Goal: Task Accomplishment & Management: Use online tool/utility

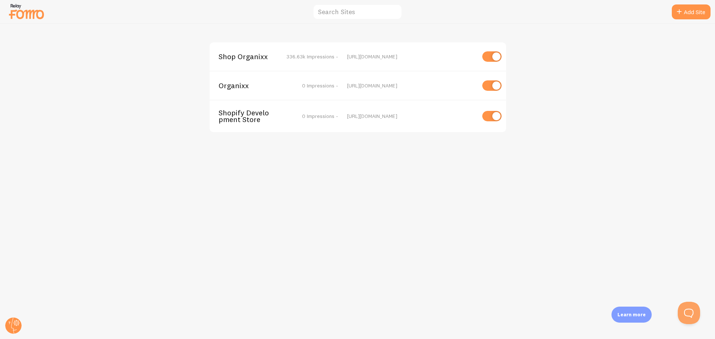
click at [251, 54] on span "Shop Organixx" at bounding box center [248, 56] width 60 height 7
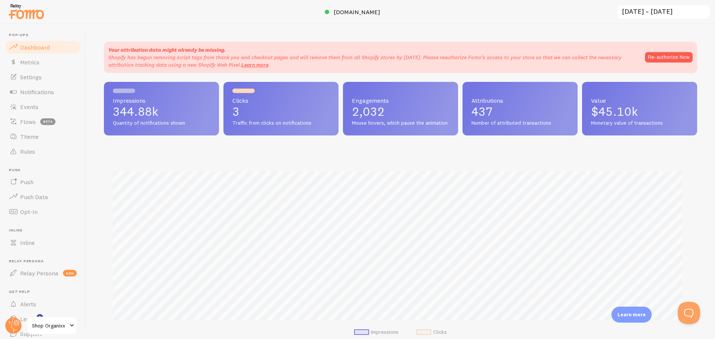
scroll to position [195, 587]
click at [27, 147] on link "Rules" at bounding box center [42, 151] width 77 height 15
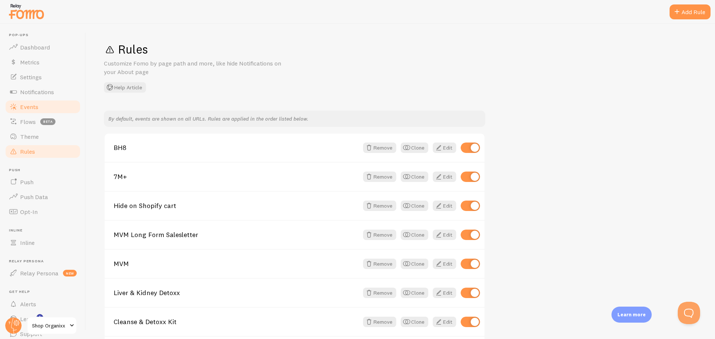
click at [26, 106] on span "Events" at bounding box center [29, 106] width 18 height 7
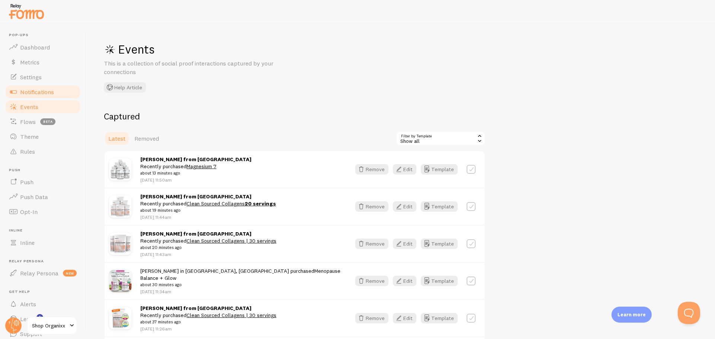
click at [29, 90] on span "Notifications" at bounding box center [37, 91] width 34 height 7
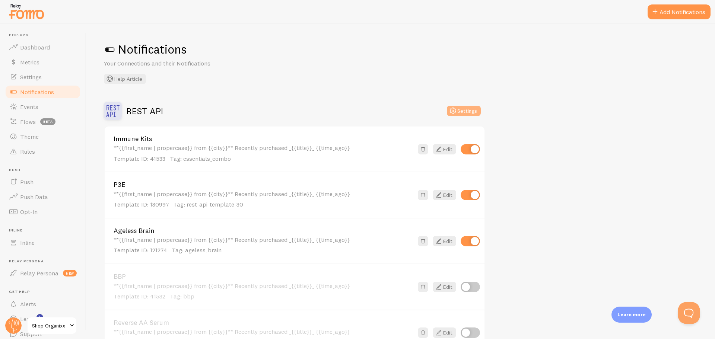
click at [462, 113] on button "Settings" at bounding box center [464, 111] width 34 height 10
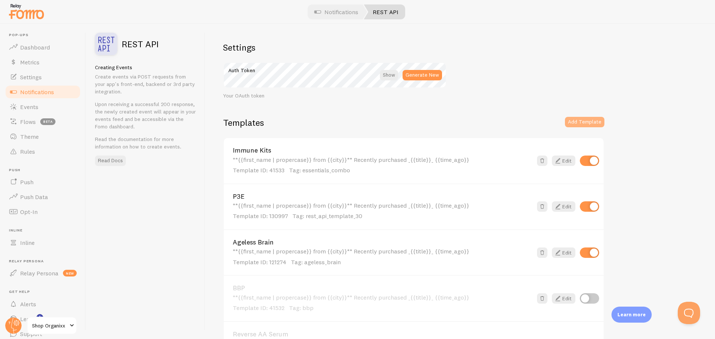
click at [594, 127] on button "Add Template" at bounding box center [584, 122] width 39 height 10
click at [500, 124] on div "Templates Add Template" at bounding box center [413, 127] width 381 height 20
click at [464, 157] on div "**{{first_name | propercase}} from {{city}}** Recently purchased _{{title}}_ {{…" at bounding box center [383, 165] width 300 height 18
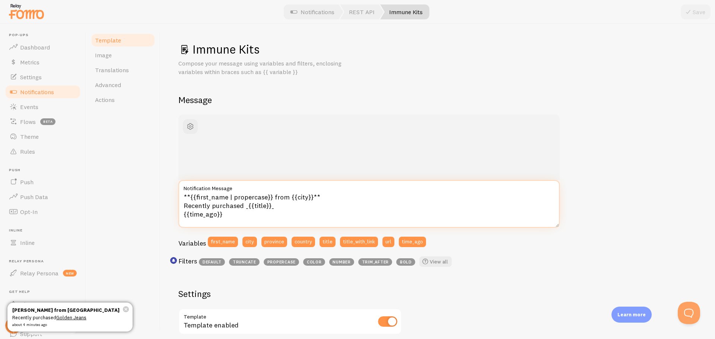
drag, startPoint x: 266, startPoint y: 213, endPoint x: 127, endPoint y: 186, distance: 141.7
click at [127, 186] on div "Template Image Translations Advanced Actions Immune Kits Compose your message u…" at bounding box center [400, 181] width 629 height 315
click at [106, 41] on span "Template" at bounding box center [108, 39] width 26 height 7
click at [111, 41] on span "Template" at bounding box center [108, 39] width 26 height 7
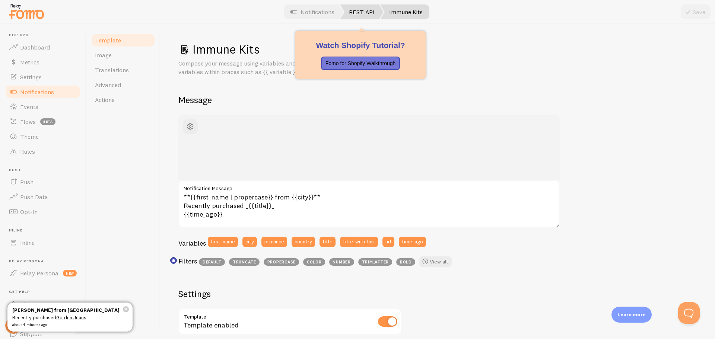
click at [364, 15] on link "REST API" at bounding box center [362, 11] width 44 height 15
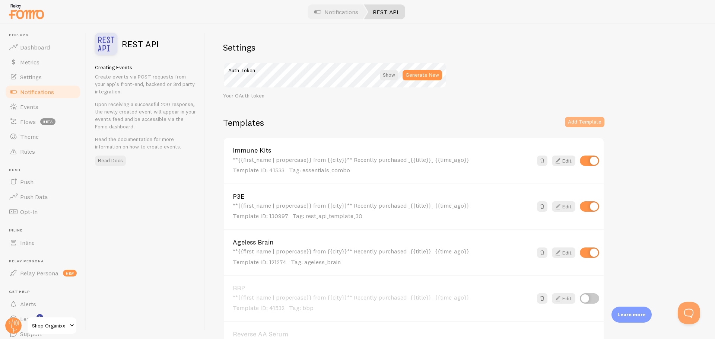
click at [592, 123] on button "Add Template" at bounding box center [584, 122] width 39 height 10
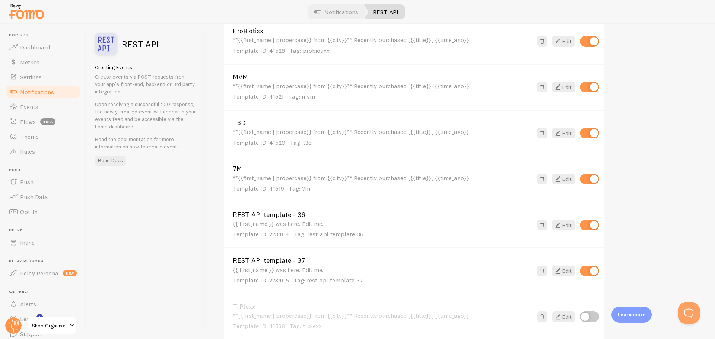
scroll to position [504, 0]
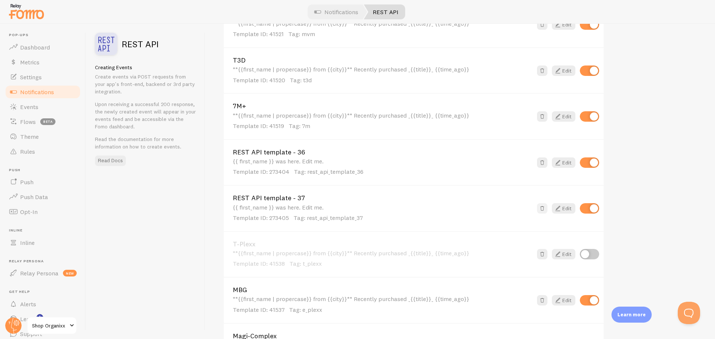
click at [544, 210] on span at bounding box center [541, 208] width 7 height 7
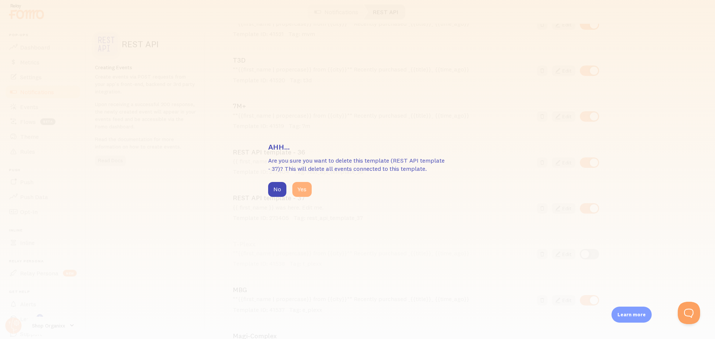
click at [300, 191] on button "Yes" at bounding box center [301, 189] width 19 height 15
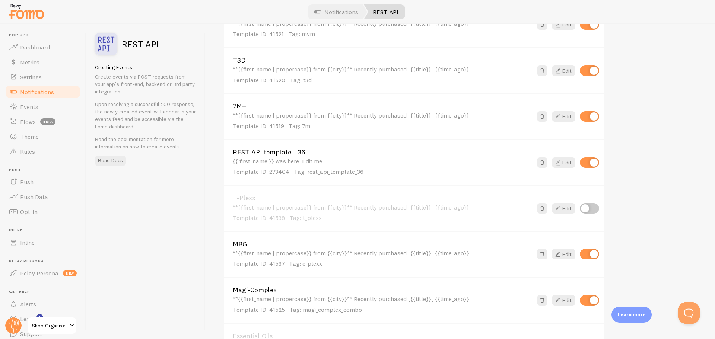
click at [307, 170] on span "Tag: rest_api_template_36" at bounding box center [329, 171] width 70 height 7
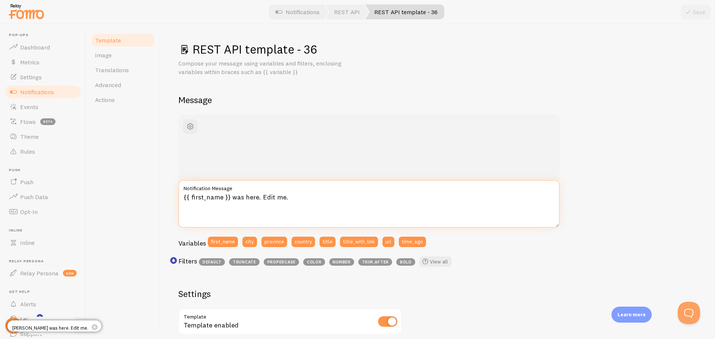
click at [272, 204] on textarea "{{ first_name }} was here. Edit me." at bounding box center [368, 204] width 381 height 48
click at [285, 200] on textarea "{{ first_name }} was here. Edit me." at bounding box center [368, 204] width 381 height 48
paste textarea "**{{first_name | propercase}} from {{city}}** Recently purchased _{{title}}_ {{…"
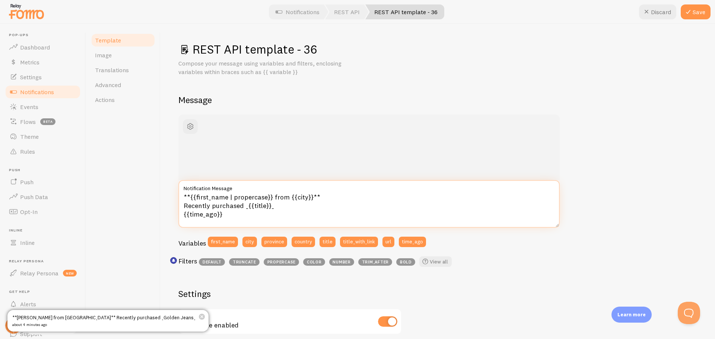
type textarea "**{{first_name | propercase}} from {{city}}** Recently purchased _{{title}}_ {{…"
click at [638, 147] on div "**[PERSON_NAME] from [GEOGRAPHIC_DATA]** Recently purchased _Golden Jeans_ abou…" at bounding box center [437, 320] width 518 height 410
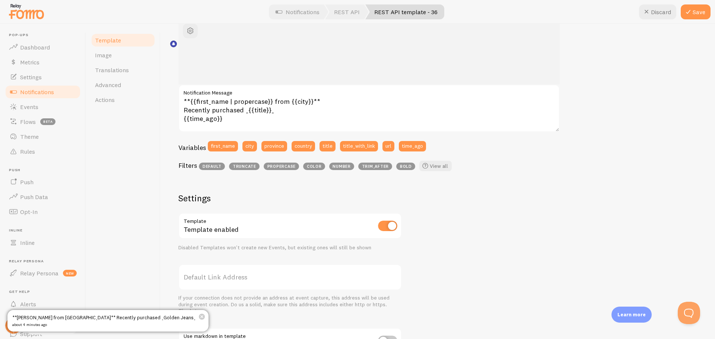
scroll to position [217, 0]
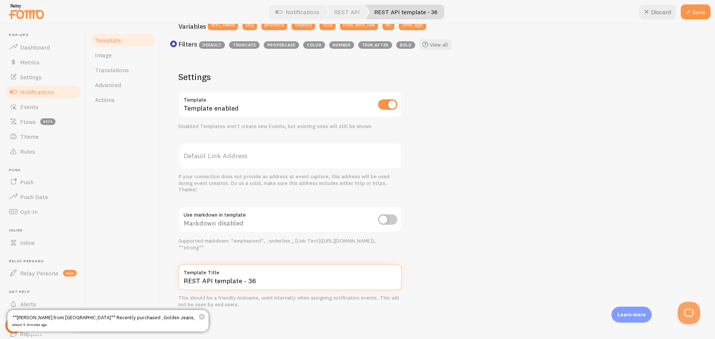
drag, startPoint x: 268, startPoint y: 284, endPoint x: 131, endPoint y: 287, distance: 136.6
click at [131, 287] on div "Template Image Translations Advanced Actions REST API template - 36 Compose you…" at bounding box center [400, 181] width 629 height 315
type input "D3K2"
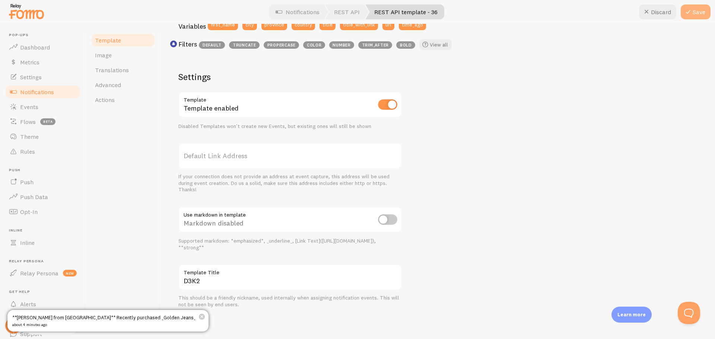
click at [687, 10] on icon at bounding box center [687, 11] width 9 height 9
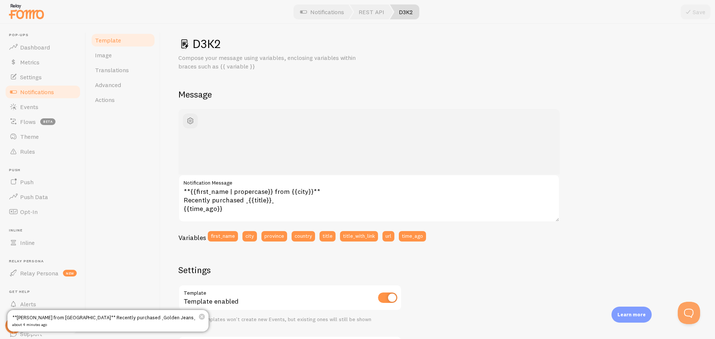
scroll to position [0, 0]
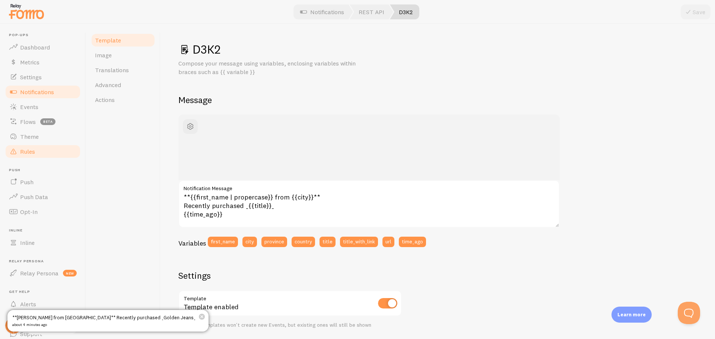
click at [38, 148] on link "Rules" at bounding box center [42, 151] width 77 height 15
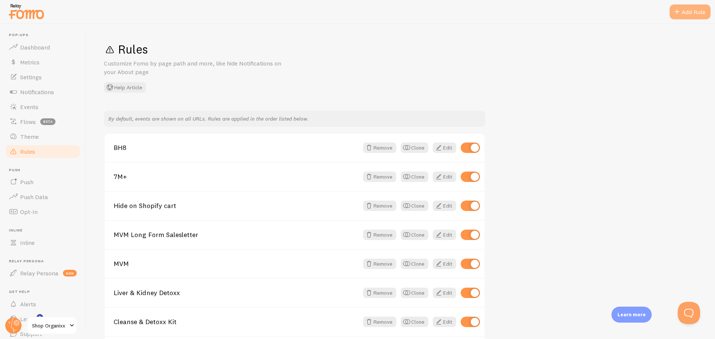
click at [674, 14] on span at bounding box center [676, 11] width 9 height 9
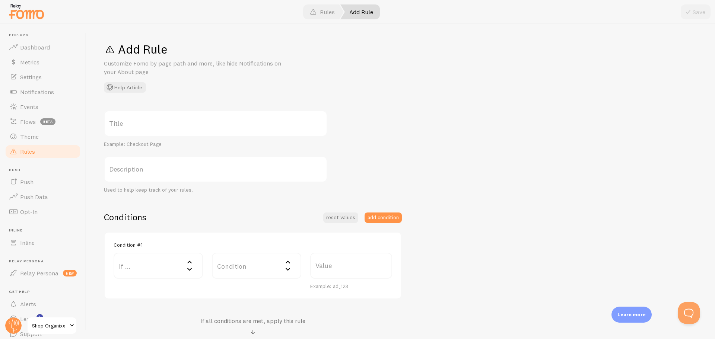
click at [13, 153] on span at bounding box center [13, 151] width 9 height 9
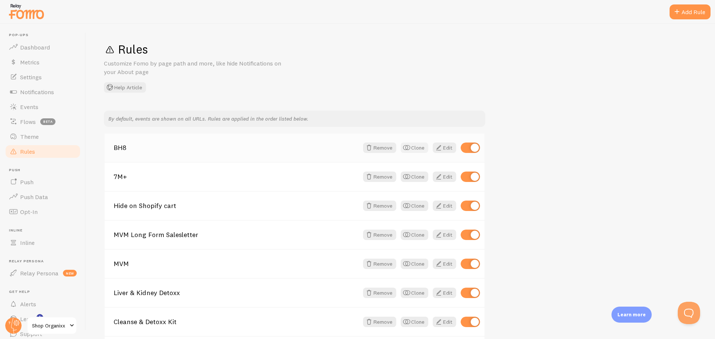
click at [418, 146] on button "Clone" at bounding box center [414, 148] width 28 height 10
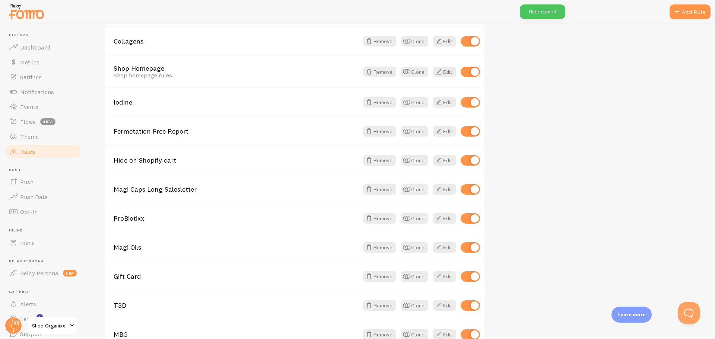
scroll to position [617, 0]
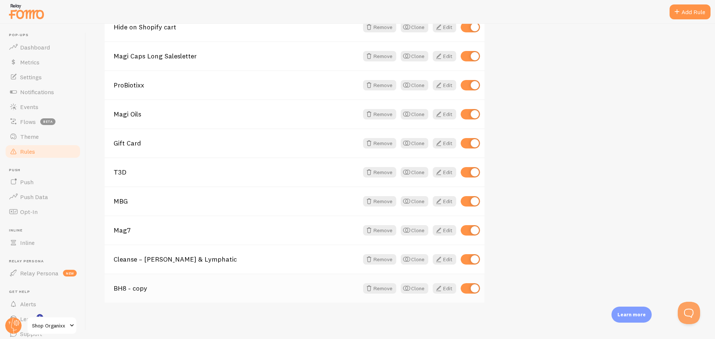
click at [137, 291] on link "BH8 - copy" at bounding box center [236, 288] width 245 height 7
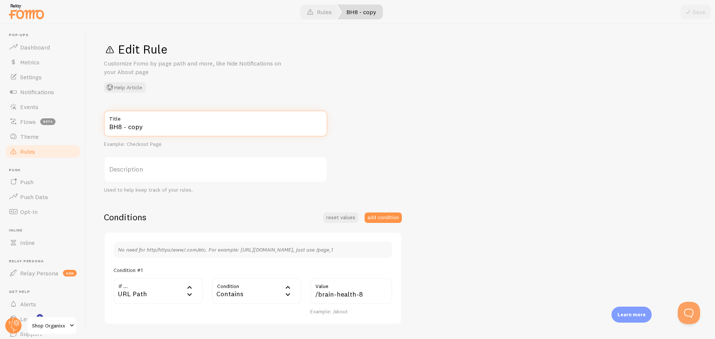
click at [147, 130] on input "BH8 - copy" at bounding box center [215, 124] width 223 height 26
click at [146, 130] on input "BH8 - copy" at bounding box center [215, 124] width 223 height 26
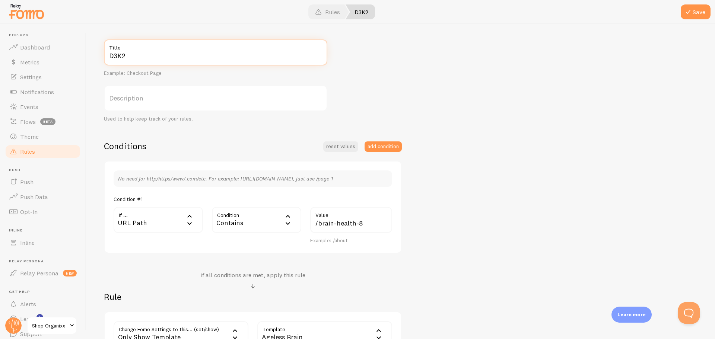
scroll to position [74, 0]
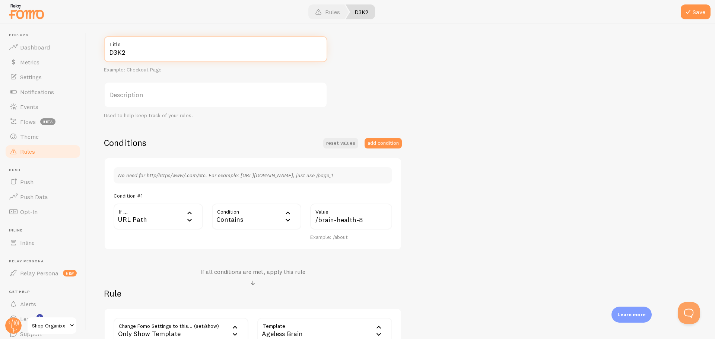
type input "D3K2"
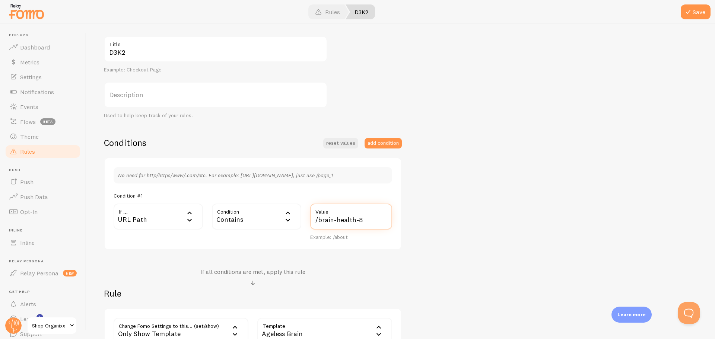
drag, startPoint x: 368, startPoint y: 220, endPoint x: 316, endPoint y: 218, distance: 52.1
click at [316, 218] on input "/brain-health-8" at bounding box center [351, 217] width 82 height 26
click at [319, 219] on input "/brain-health-8" at bounding box center [351, 217] width 82 height 26
drag, startPoint x: 361, startPoint y: 223, endPoint x: 318, endPoint y: 220, distance: 42.9
click at [318, 220] on input "/brain-health-8" at bounding box center [351, 217] width 82 height 26
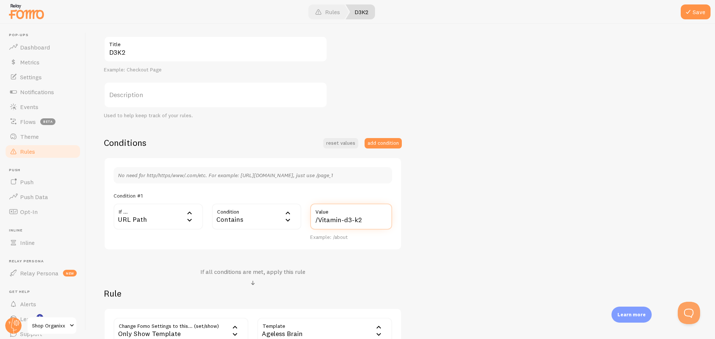
click at [322, 217] on input "/Vitamin-d3-k2" at bounding box center [351, 217] width 82 height 26
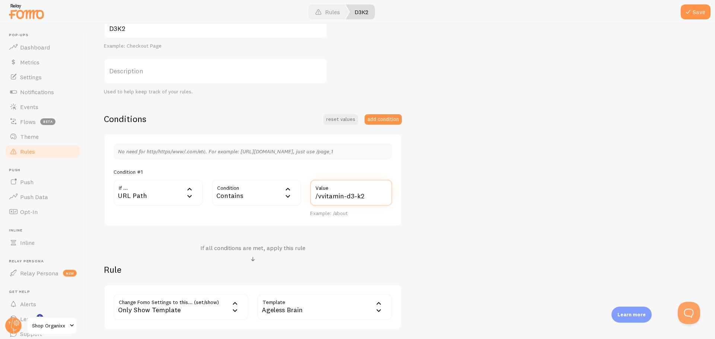
scroll to position [112, 0]
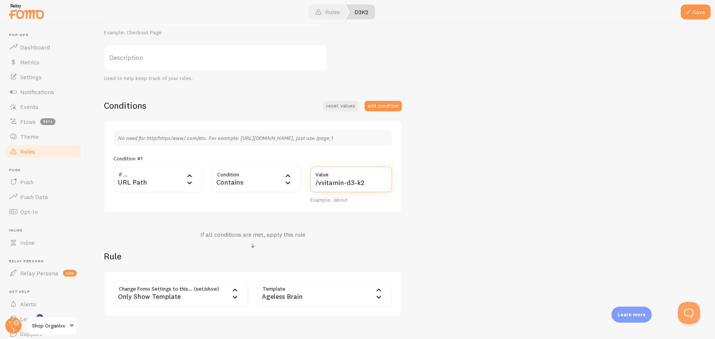
type input "/vvitamin-d3-k2"
click at [284, 297] on div "Ageless Brain" at bounding box center [324, 294] width 135 height 26
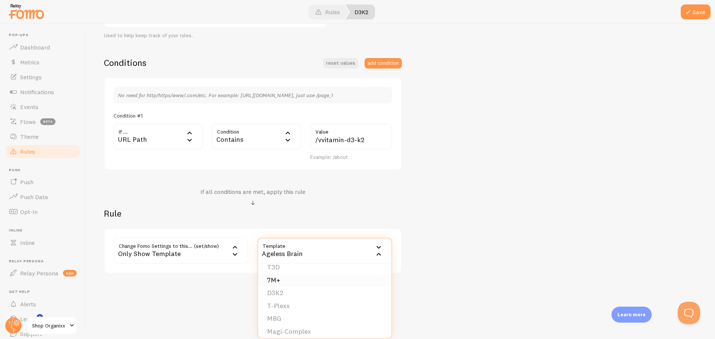
scroll to position [149, 0]
click at [318, 289] on li "D3K2" at bounding box center [324, 292] width 133 height 13
click at [488, 231] on div "D3K2 Title Example: Checkout Page Description Used to help keep track of your r…" at bounding box center [400, 114] width 593 height 317
click at [691, 15] on span at bounding box center [687, 11] width 9 height 9
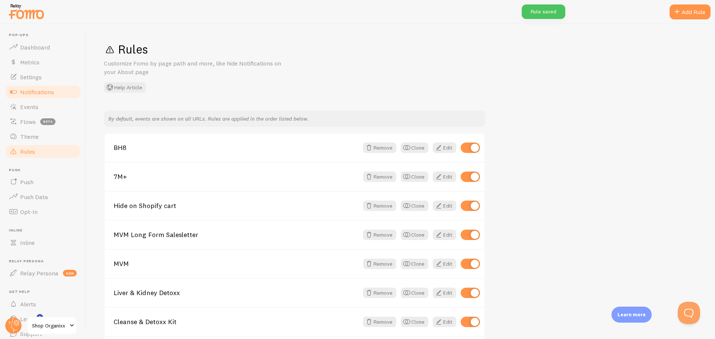
click at [32, 98] on link "Notifications" at bounding box center [42, 91] width 77 height 15
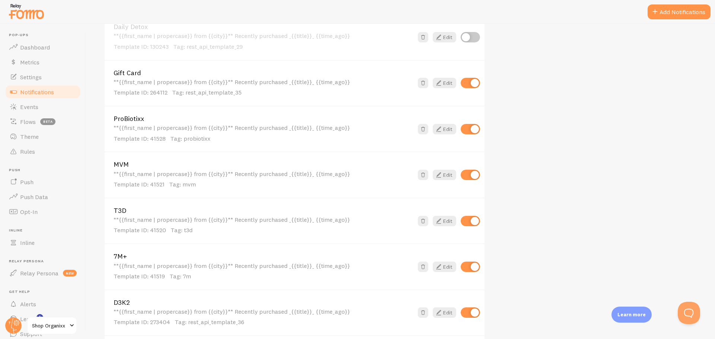
scroll to position [409, 0]
